Goal: Task Accomplishment & Management: Use online tool/utility

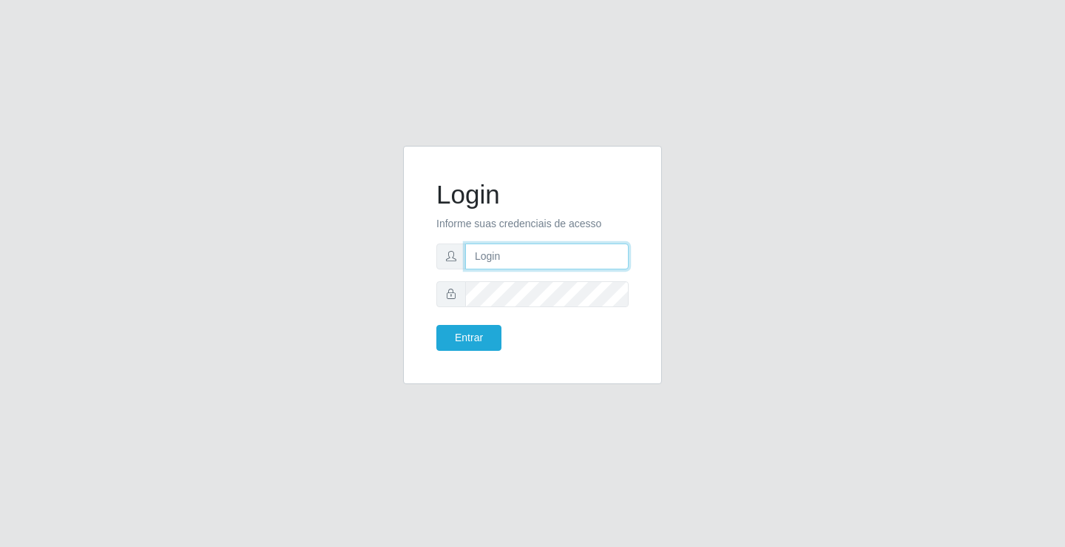
click at [493, 263] on input "text" at bounding box center [546, 256] width 163 height 26
type input "paulo@ideal"
click at [480, 341] on button "Entrar" at bounding box center [468, 338] width 65 height 26
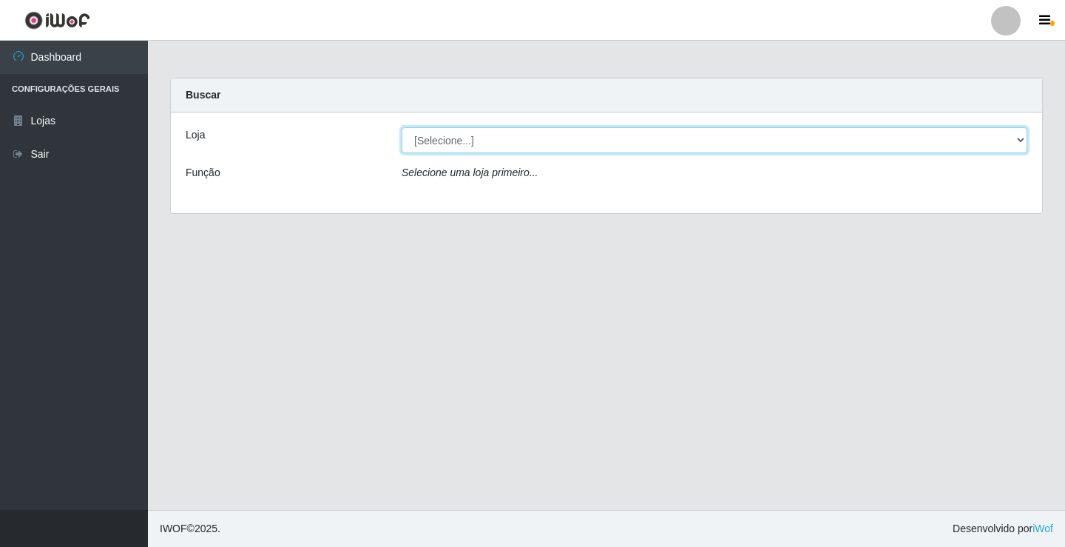
click at [491, 138] on select "[Selecione...] Ideal - Conceição" at bounding box center [715, 140] width 626 height 26
select select "231"
click at [402, 127] on select "[Selecione...] Ideal - Conceição" at bounding box center [715, 140] width 626 height 26
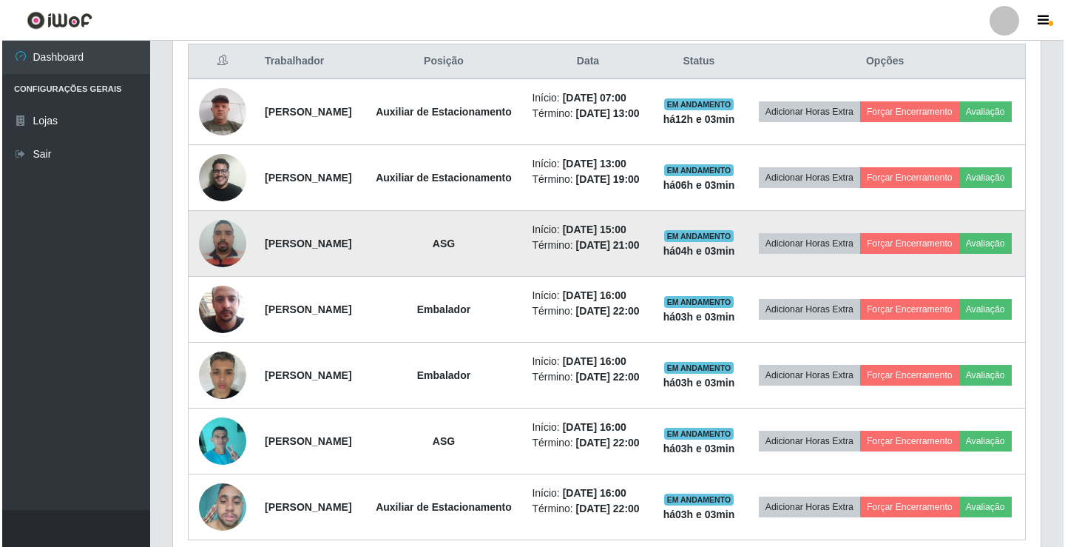
scroll to position [666, 0]
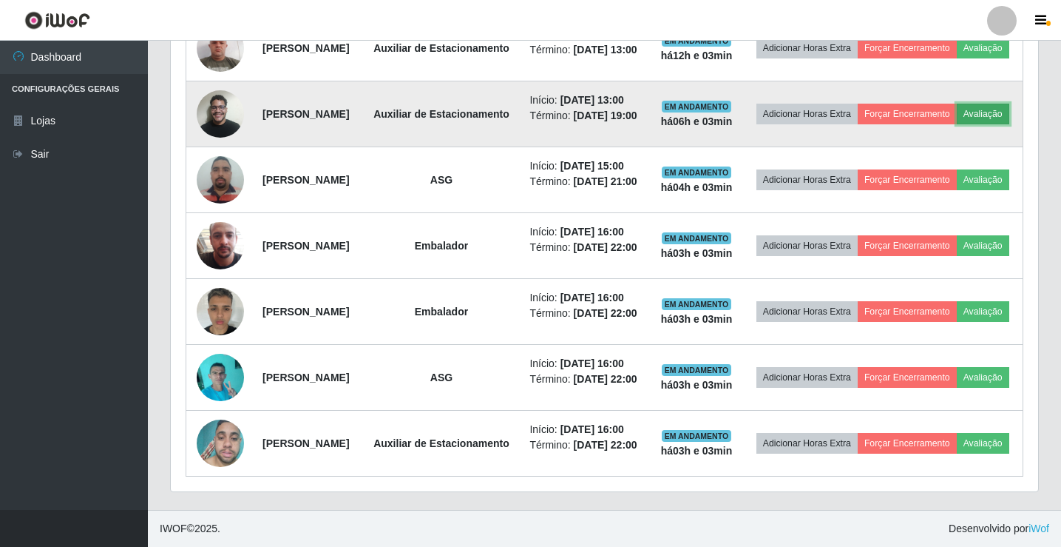
click at [957, 107] on button "Avaliação" at bounding box center [983, 114] width 53 height 21
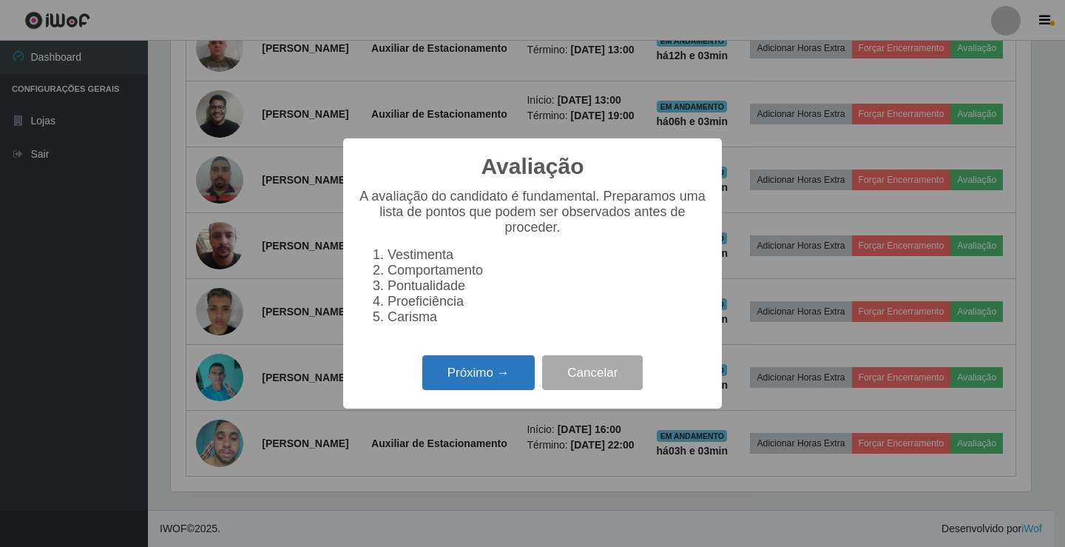
click at [498, 385] on button "Próximo →" at bounding box center [478, 372] width 112 height 35
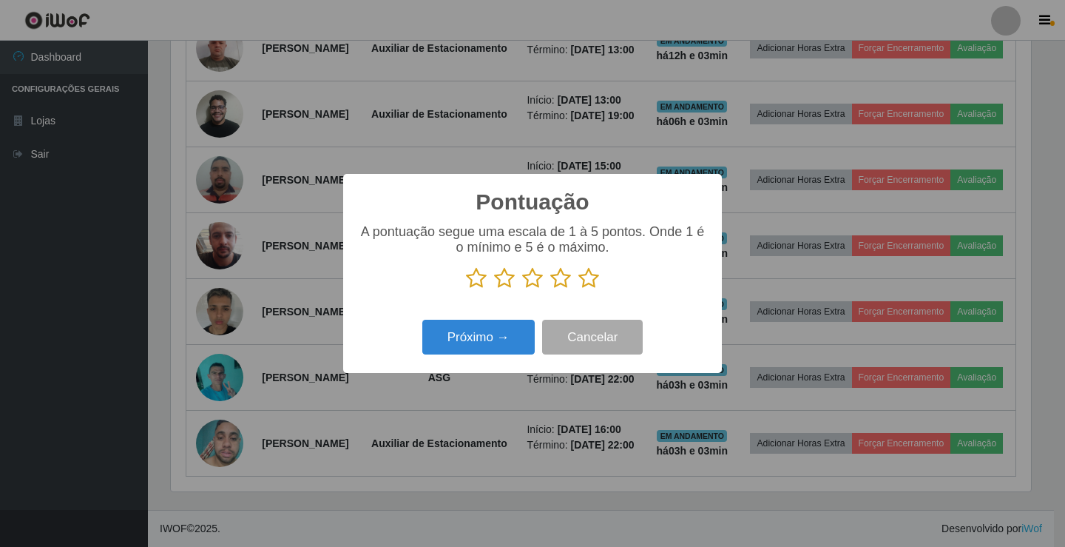
scroll to position [739362, 738809]
click at [564, 278] on icon at bounding box center [560, 278] width 21 height 22
click at [550, 289] on input "radio" at bounding box center [550, 289] width 0 height 0
click at [507, 334] on button "Próximo →" at bounding box center [478, 337] width 112 height 35
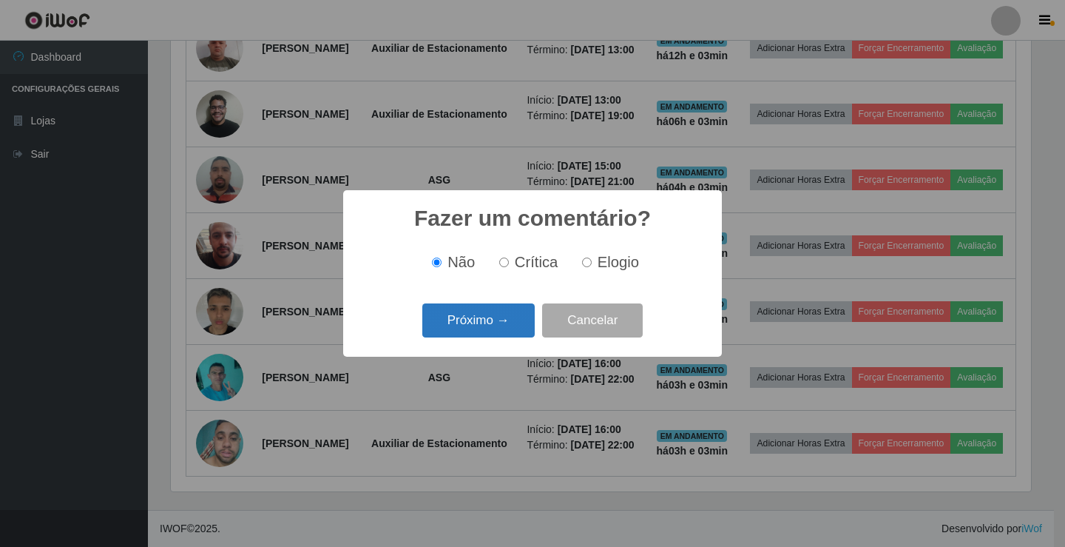
click at [509, 326] on button "Próximo →" at bounding box center [478, 320] width 112 height 35
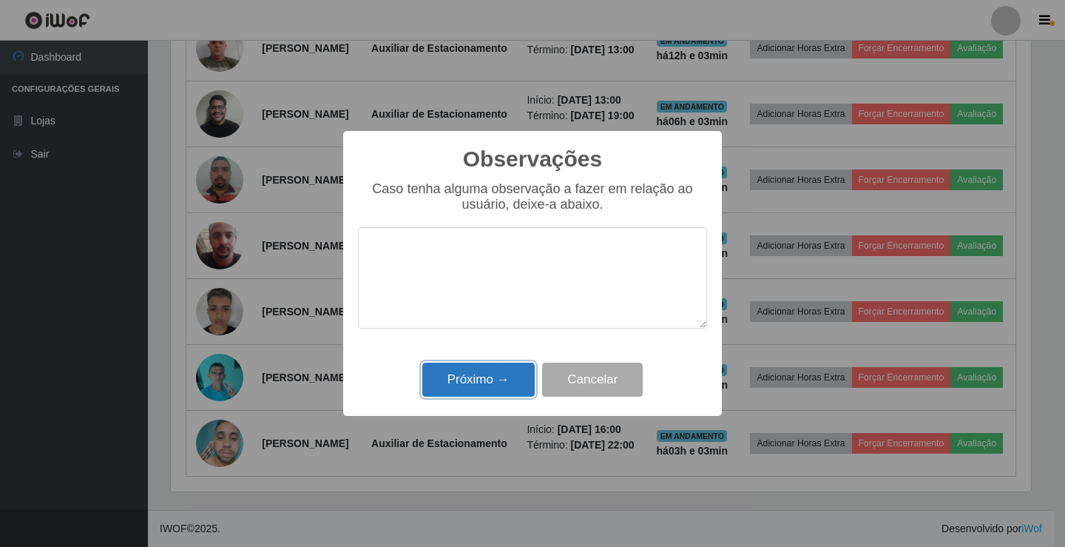
click at [499, 380] on button "Próximo →" at bounding box center [478, 379] width 112 height 35
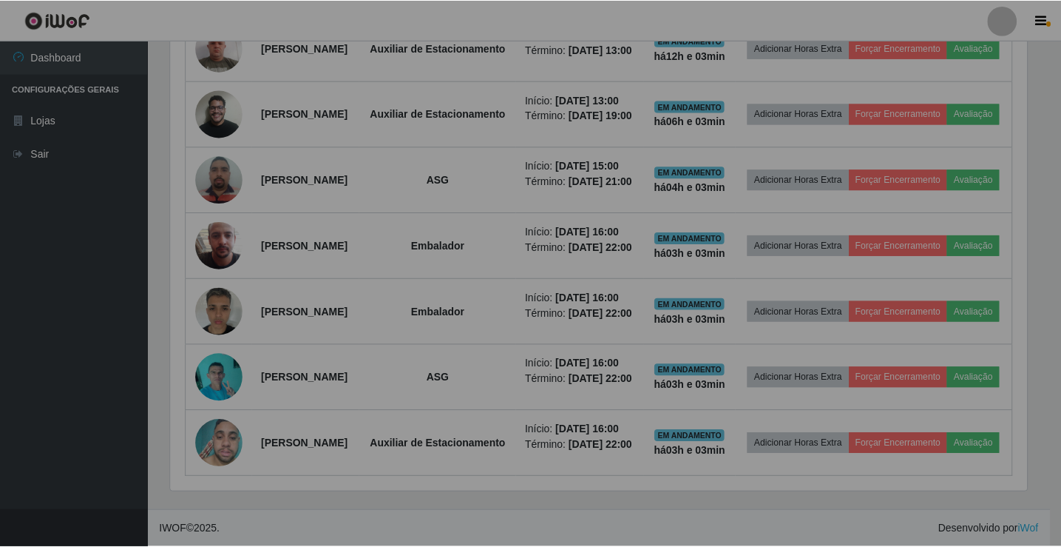
scroll to position [307, 868]
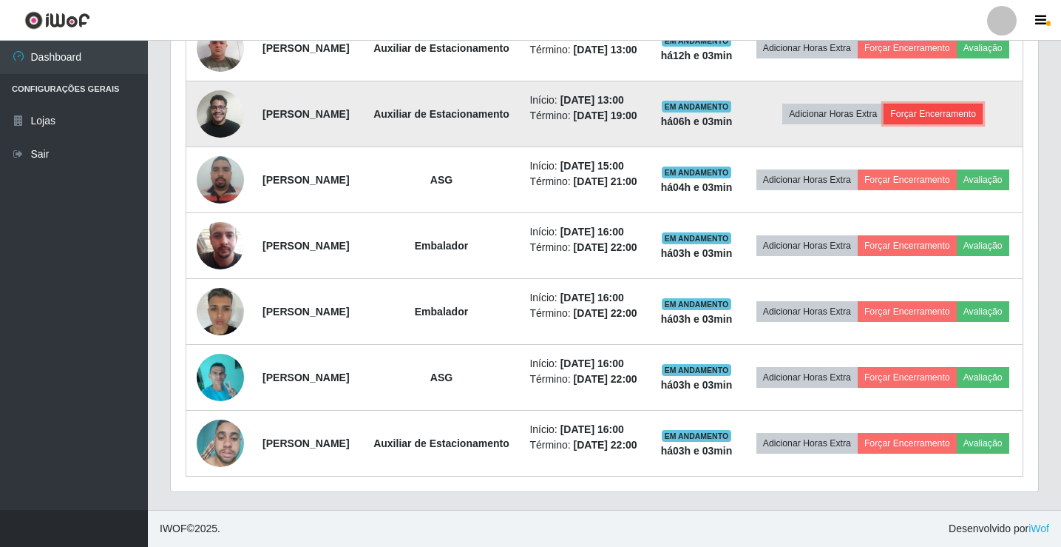
click at [977, 104] on button "Forçar Encerramento" at bounding box center [933, 114] width 99 height 21
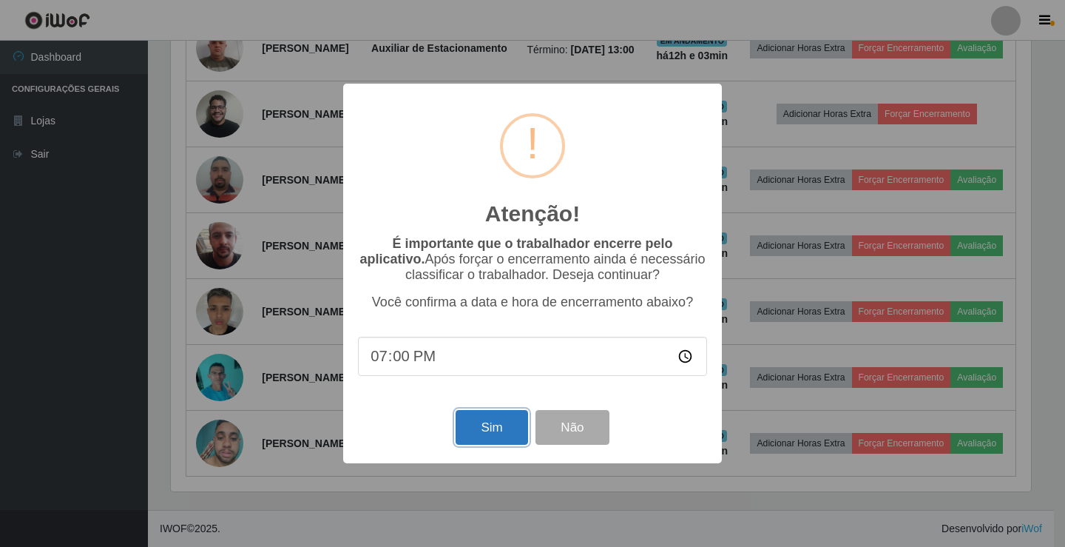
click at [513, 426] on button "Sim" at bounding box center [492, 427] width 72 height 35
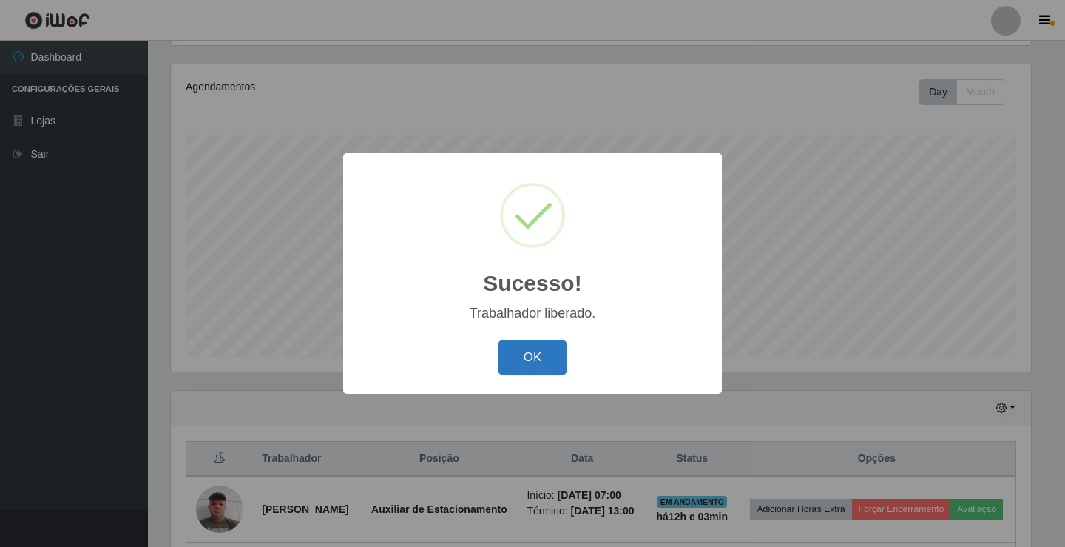
click at [525, 361] on button "OK" at bounding box center [533, 357] width 69 height 35
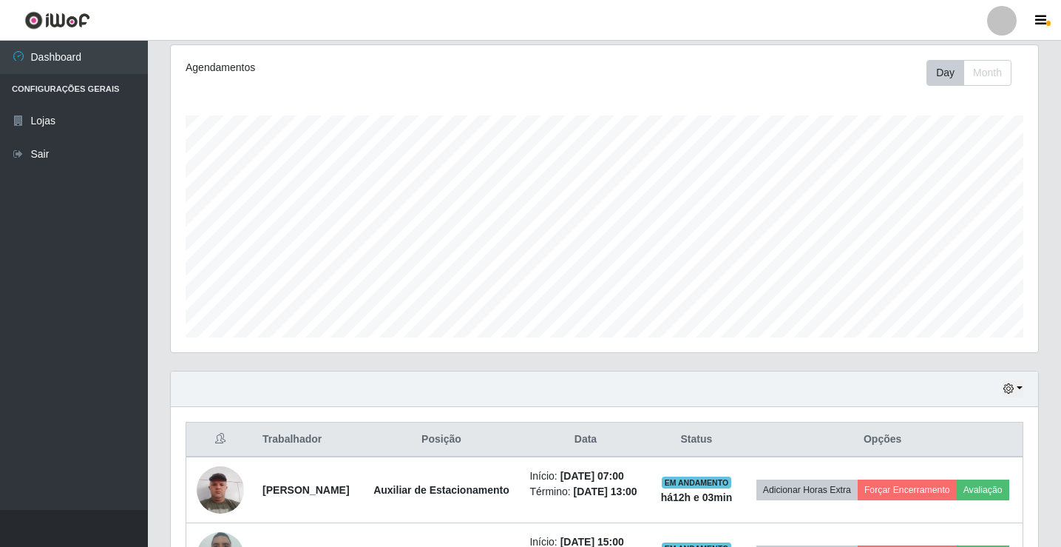
scroll to position [172, 0]
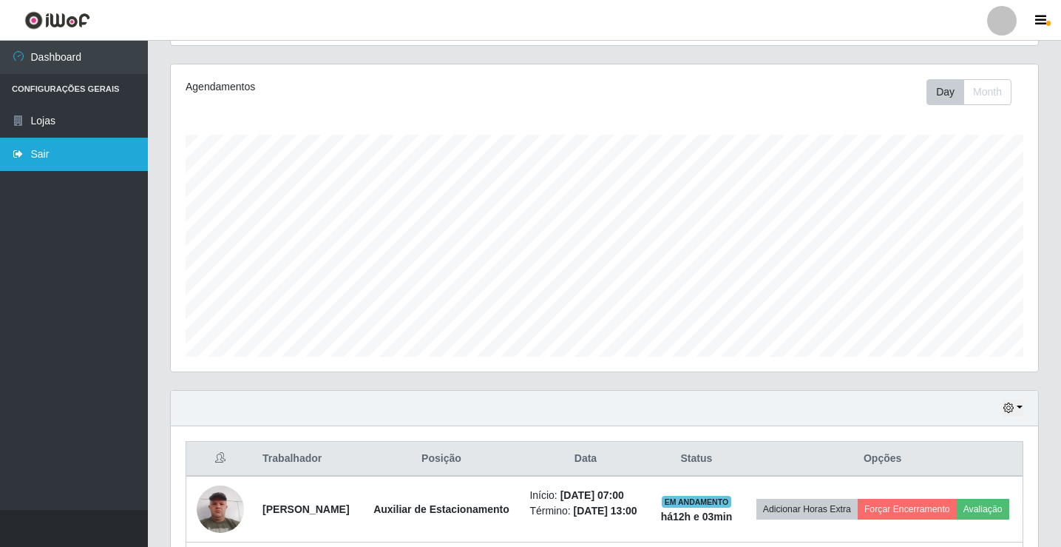
click at [30, 155] on link "Sair" at bounding box center [74, 154] width 148 height 33
